Goal: Submit feedback/report problem

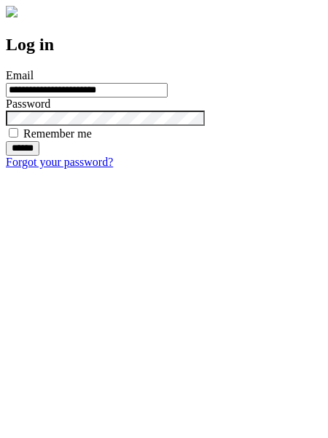
click at [39, 156] on input "******" at bounding box center [22, 148] width 33 height 15
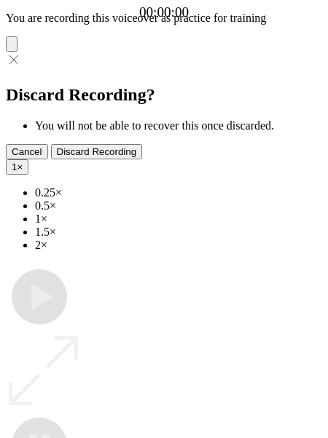
type input "**********"
